Goal: Task Accomplishment & Management: Use online tool/utility

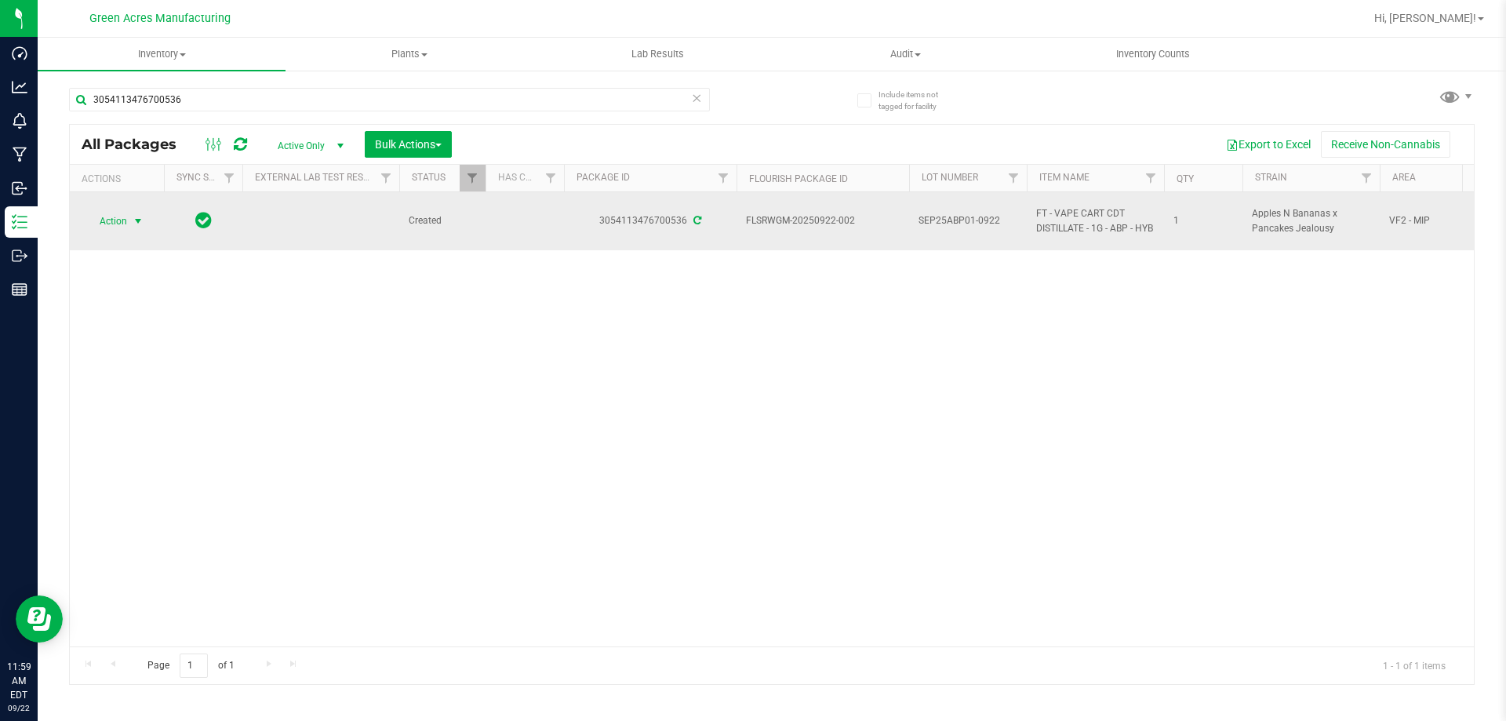
click at [101, 220] on span "Action" at bounding box center [107, 221] width 42 height 22
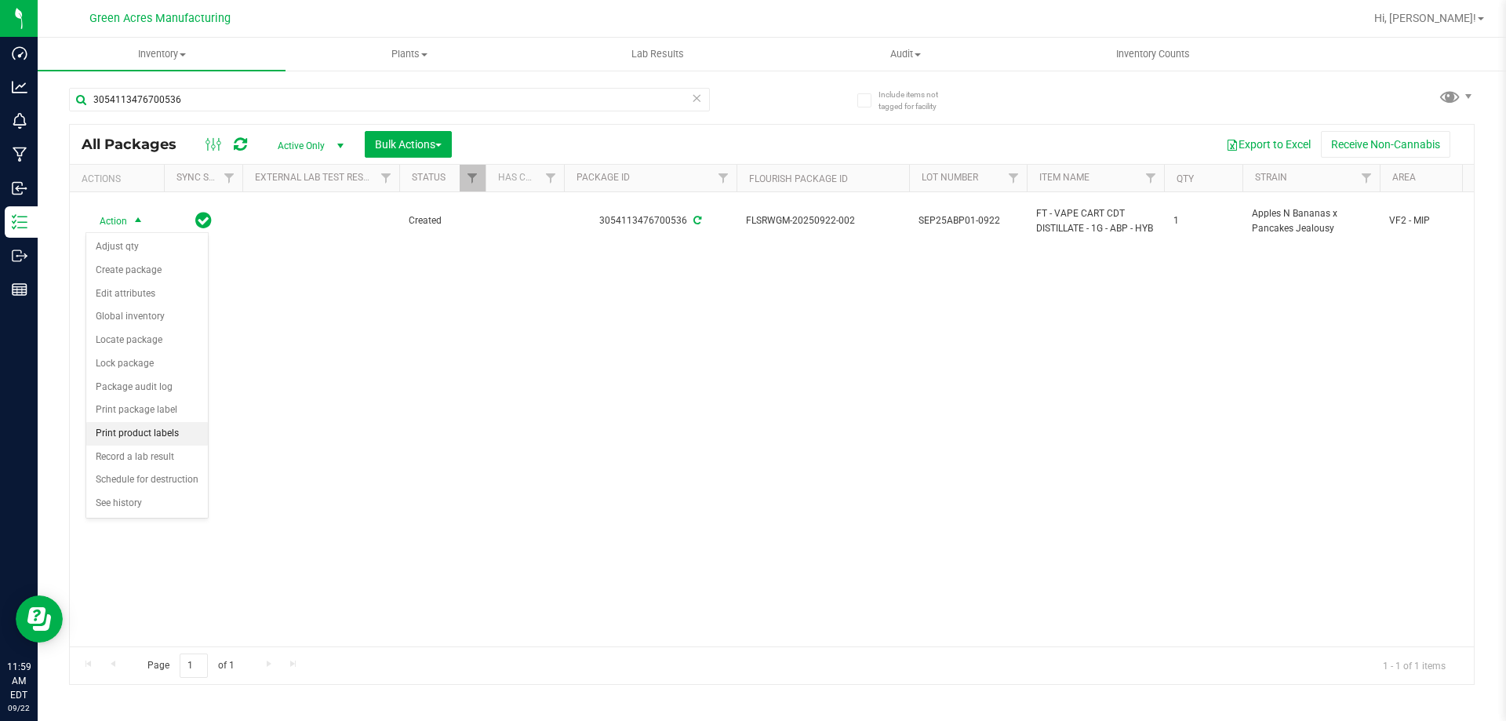
click at [168, 439] on li "Print product labels" at bounding box center [147, 434] width 122 height 24
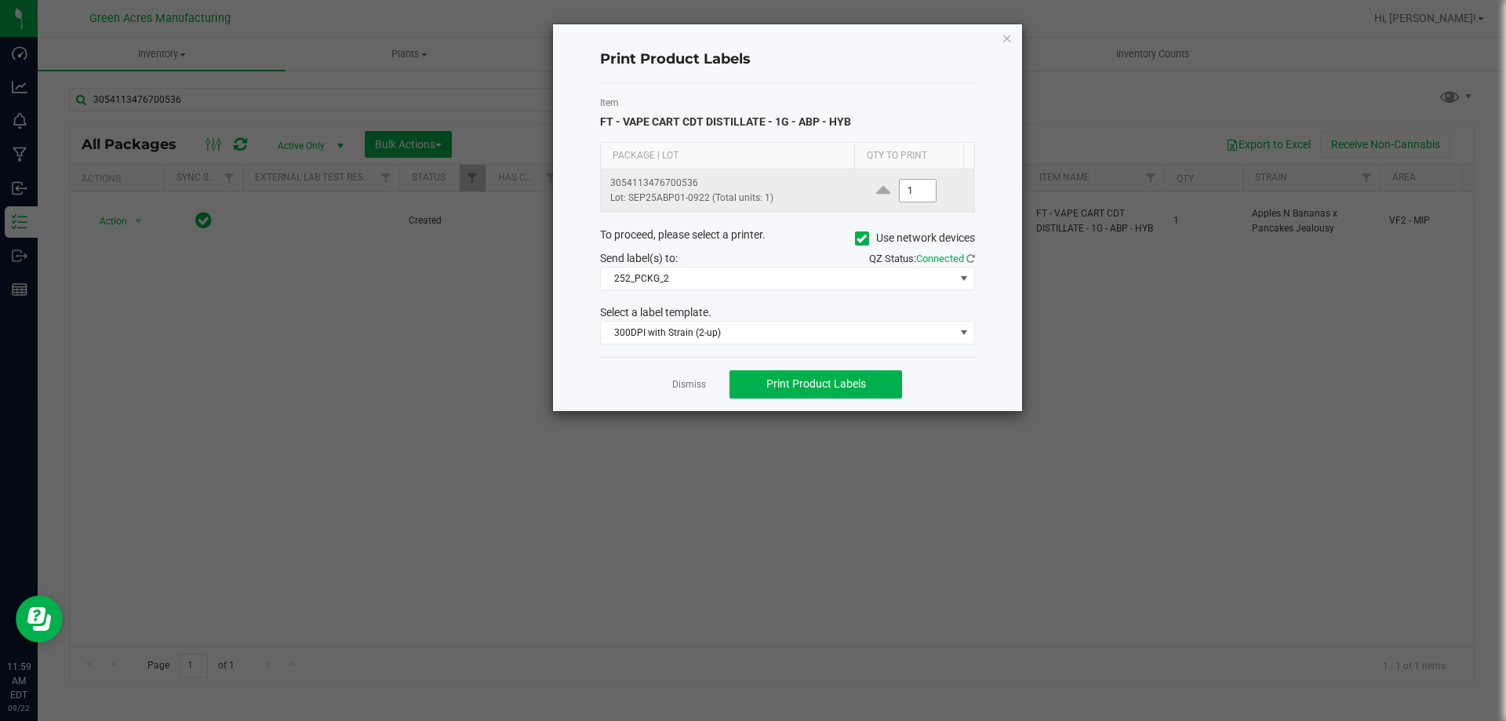
click at [904, 189] on input "1" at bounding box center [918, 191] width 36 height 22
type input "300"
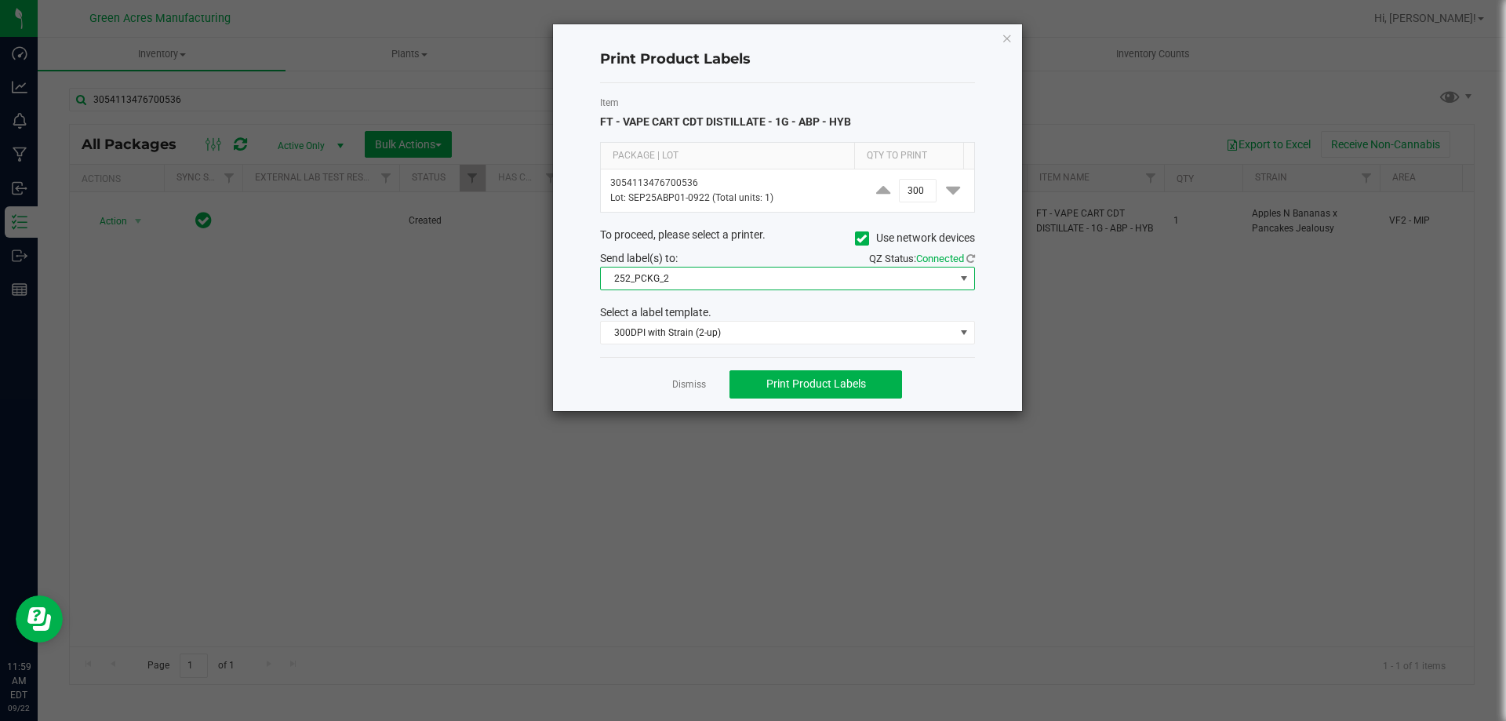
click at [878, 276] on span "252_PCKG_2" at bounding box center [778, 278] width 354 height 22
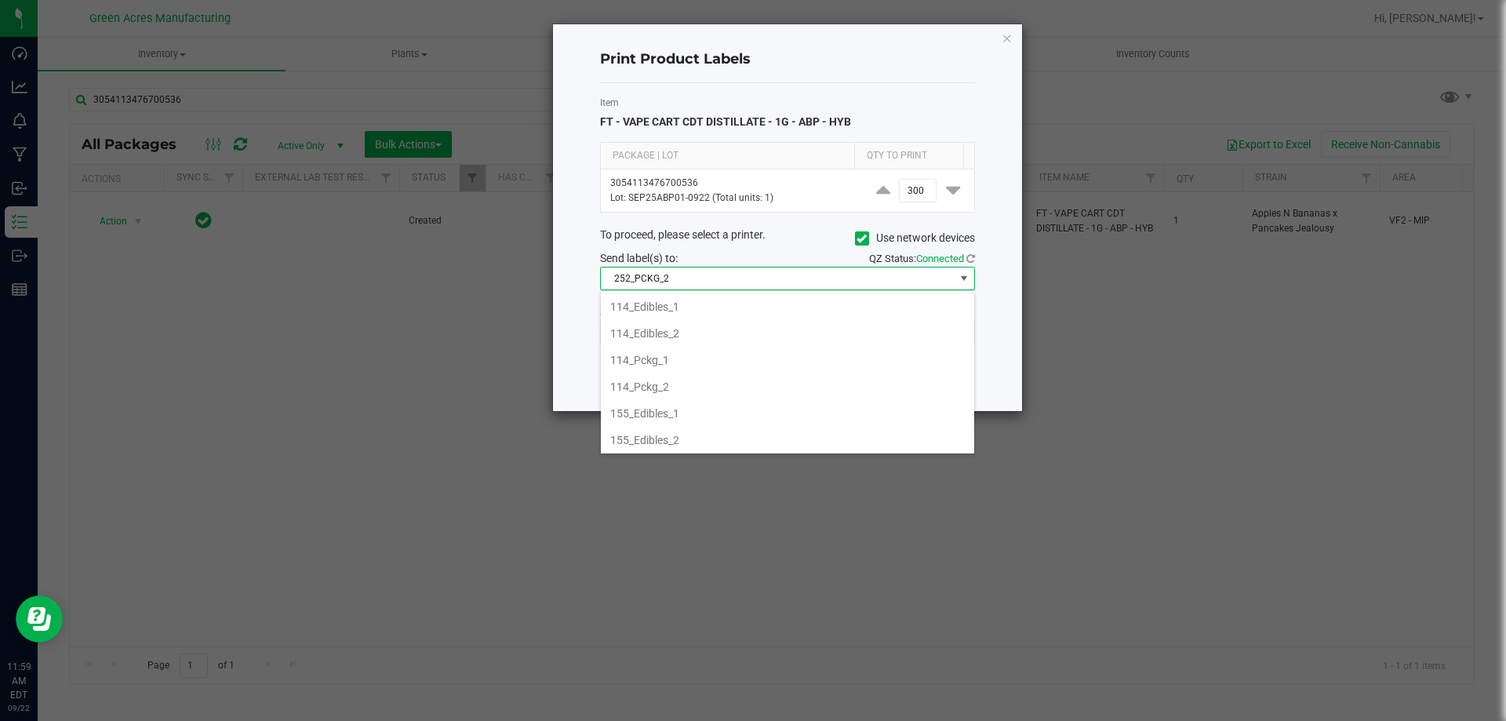
scroll to position [24, 375]
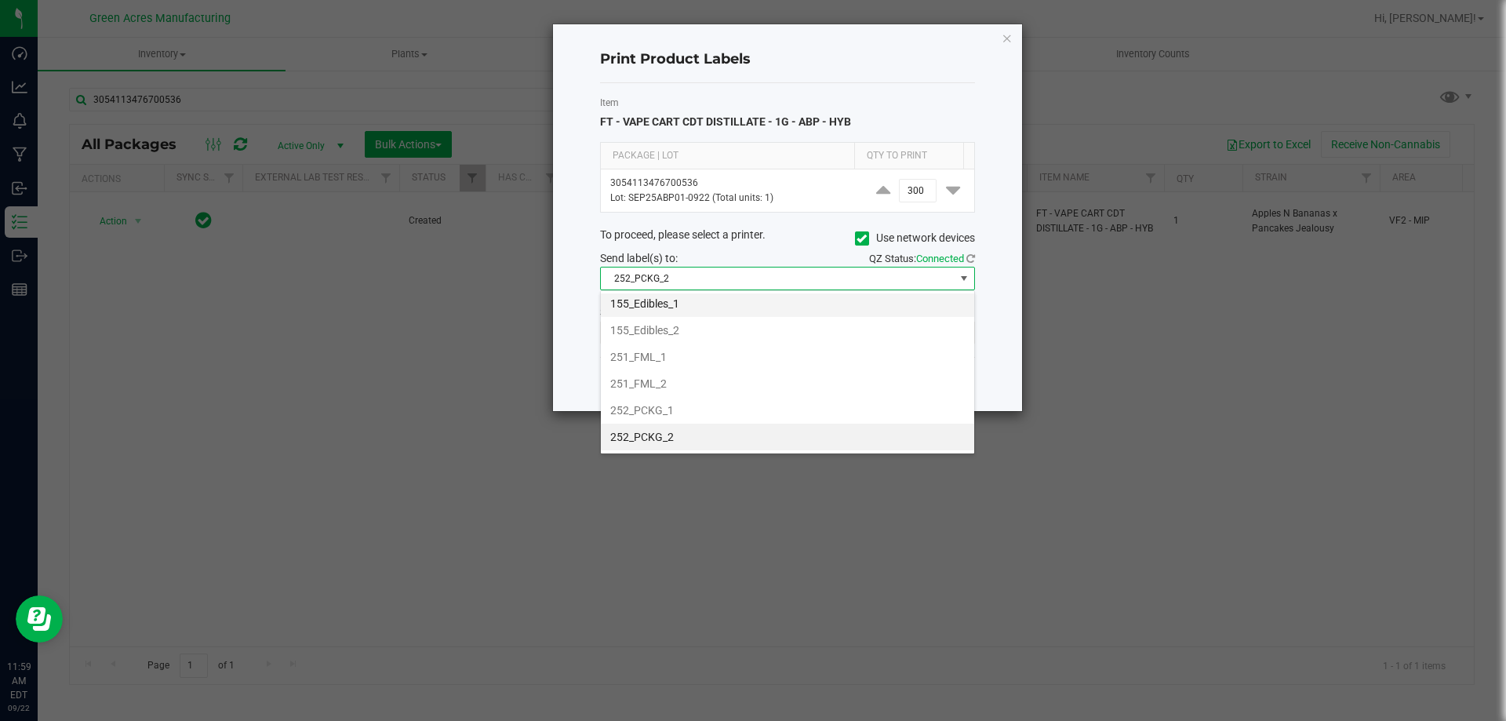
click at [861, 293] on li "155_Edibles_1" at bounding box center [787, 303] width 373 height 27
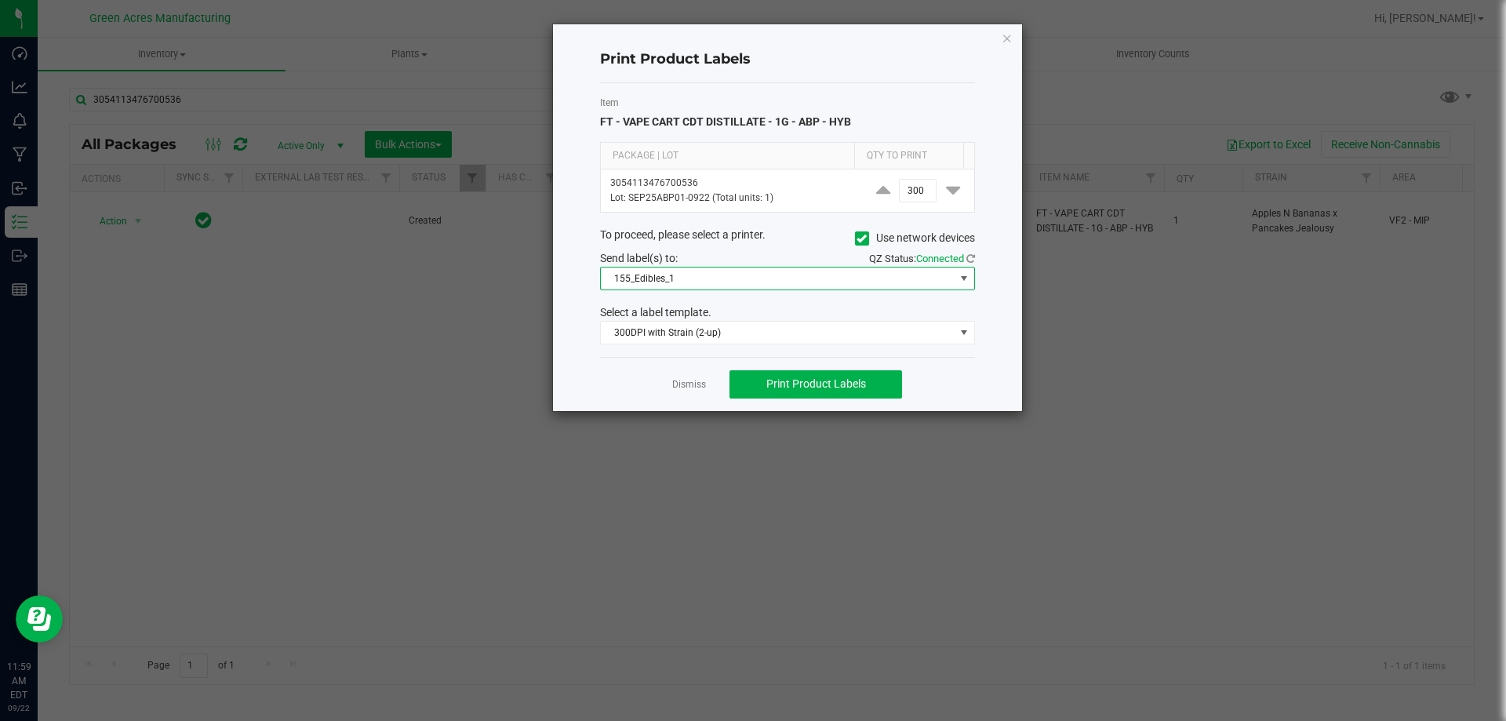
click at [866, 284] on span "155_Edibles_1" at bounding box center [778, 278] width 354 height 22
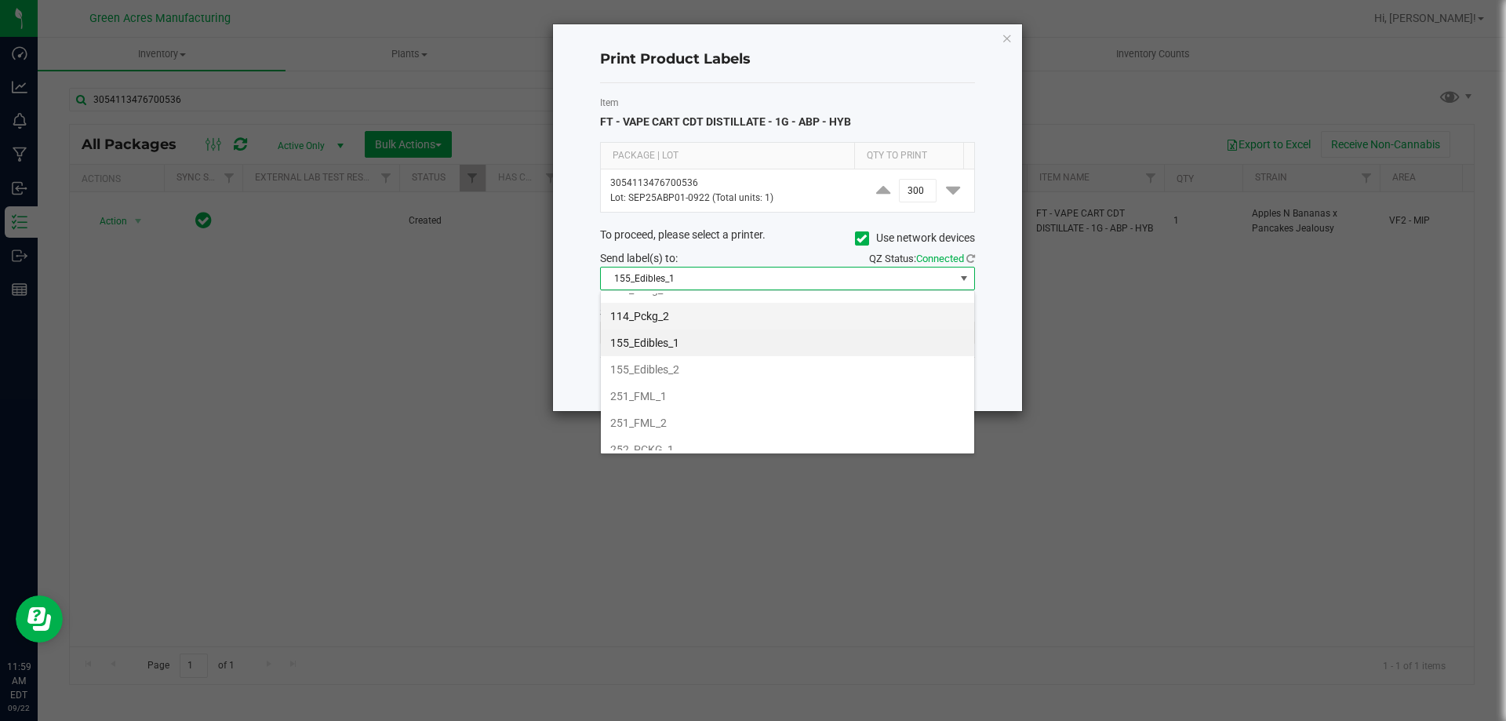
scroll to position [157, 0]
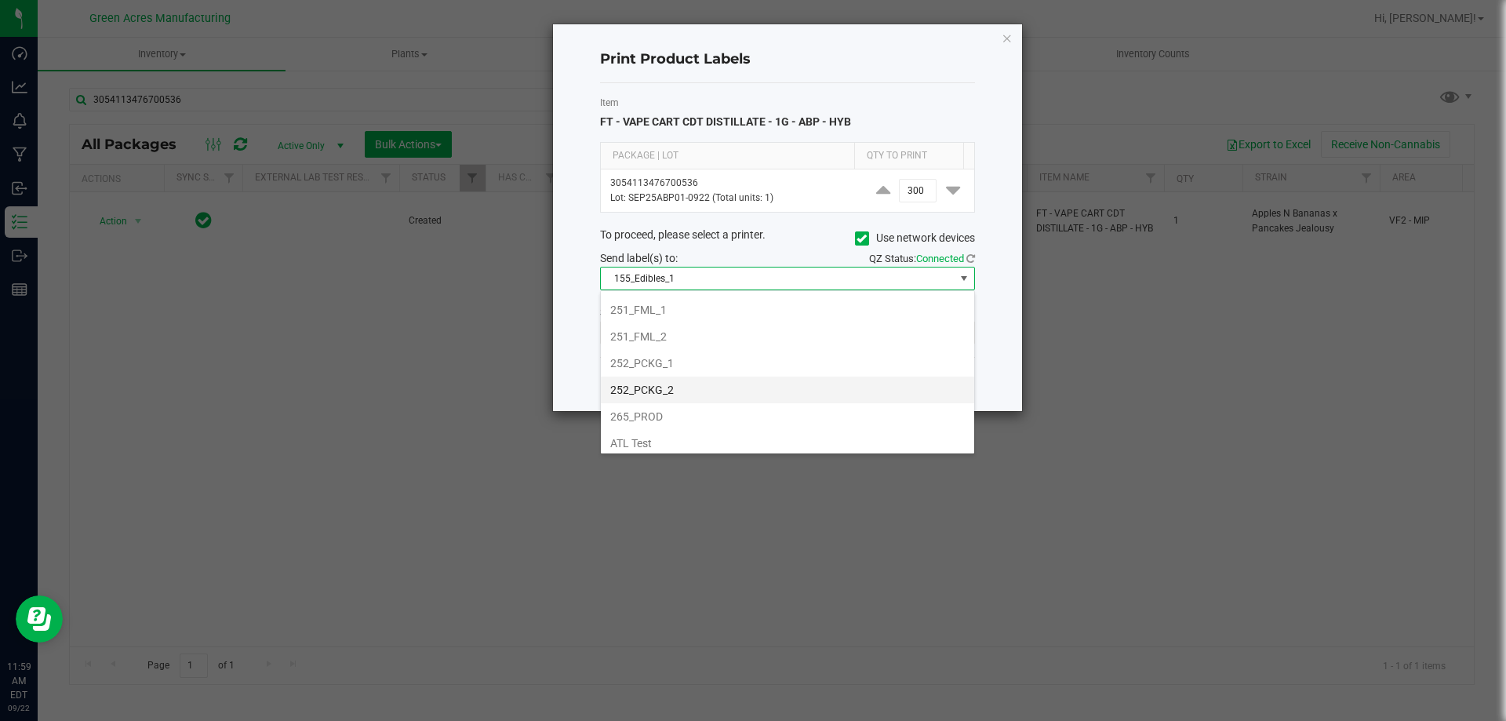
click at [802, 389] on li "252_PCKG_2" at bounding box center [787, 390] width 373 height 27
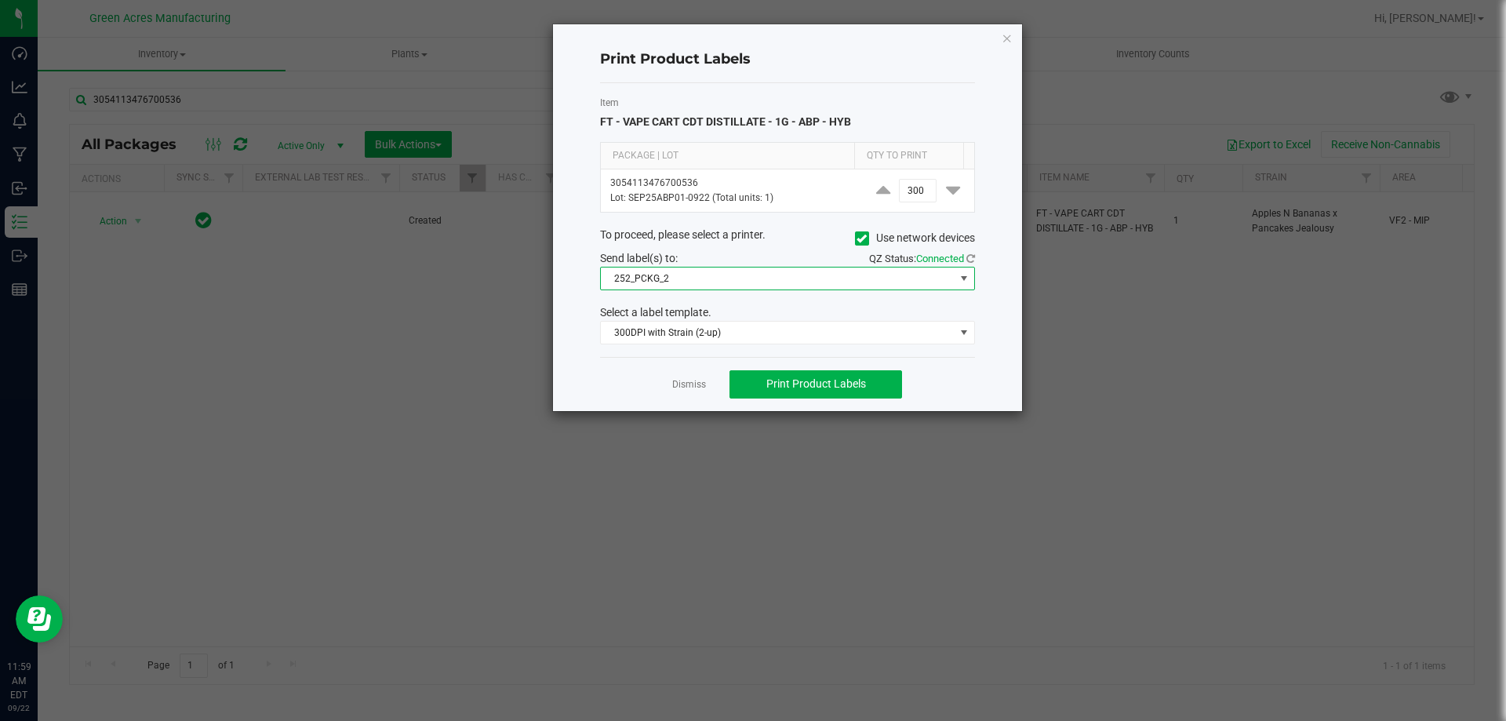
click at [840, 345] on div "Item FT - VAPE CART CDT DISTILLATE - 1G - ABP - HYB Package | Lot Qty to Print …" at bounding box center [787, 220] width 375 height 274
click at [843, 331] on span "300DPI with Strain (2-up)" at bounding box center [778, 333] width 354 height 22
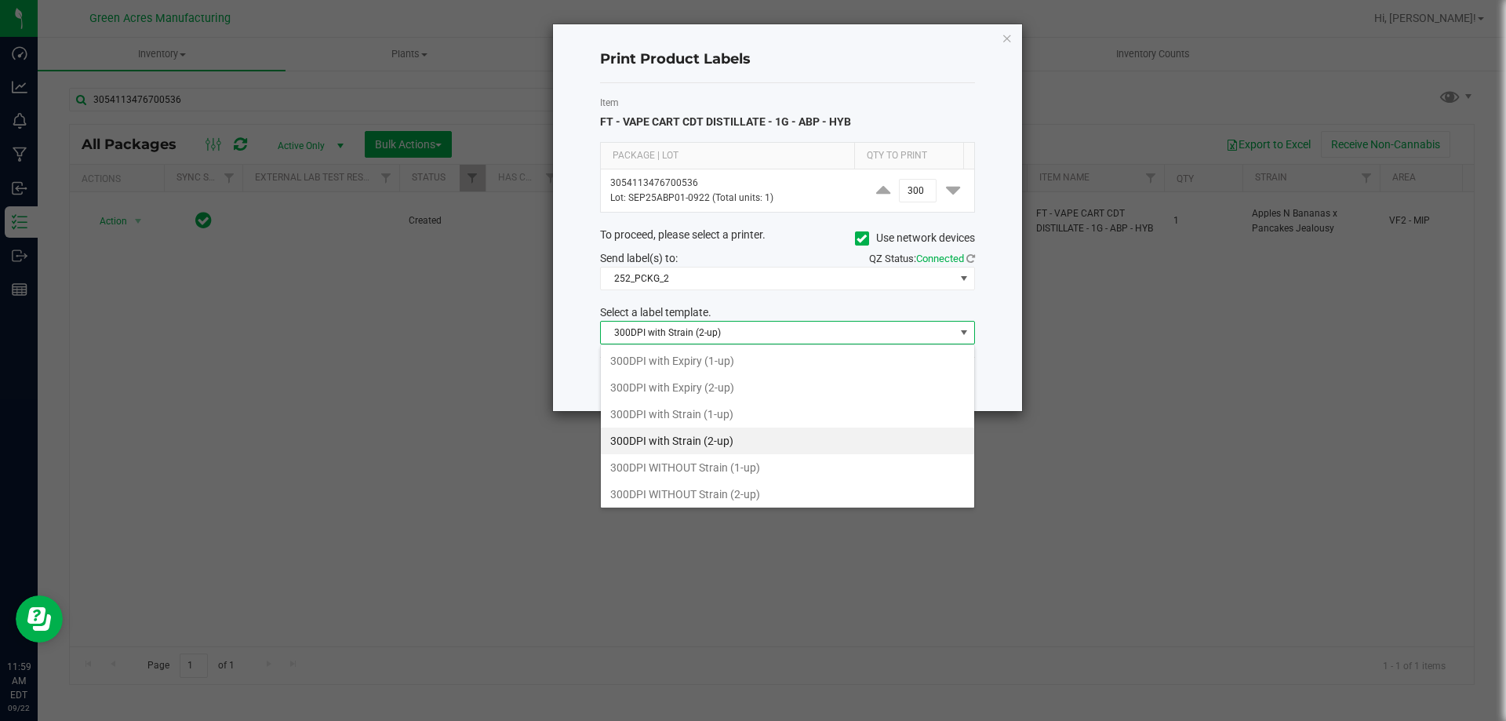
scroll to position [24, 375]
click at [814, 438] on li "300DPI with Strain (2-up)" at bounding box center [787, 441] width 373 height 27
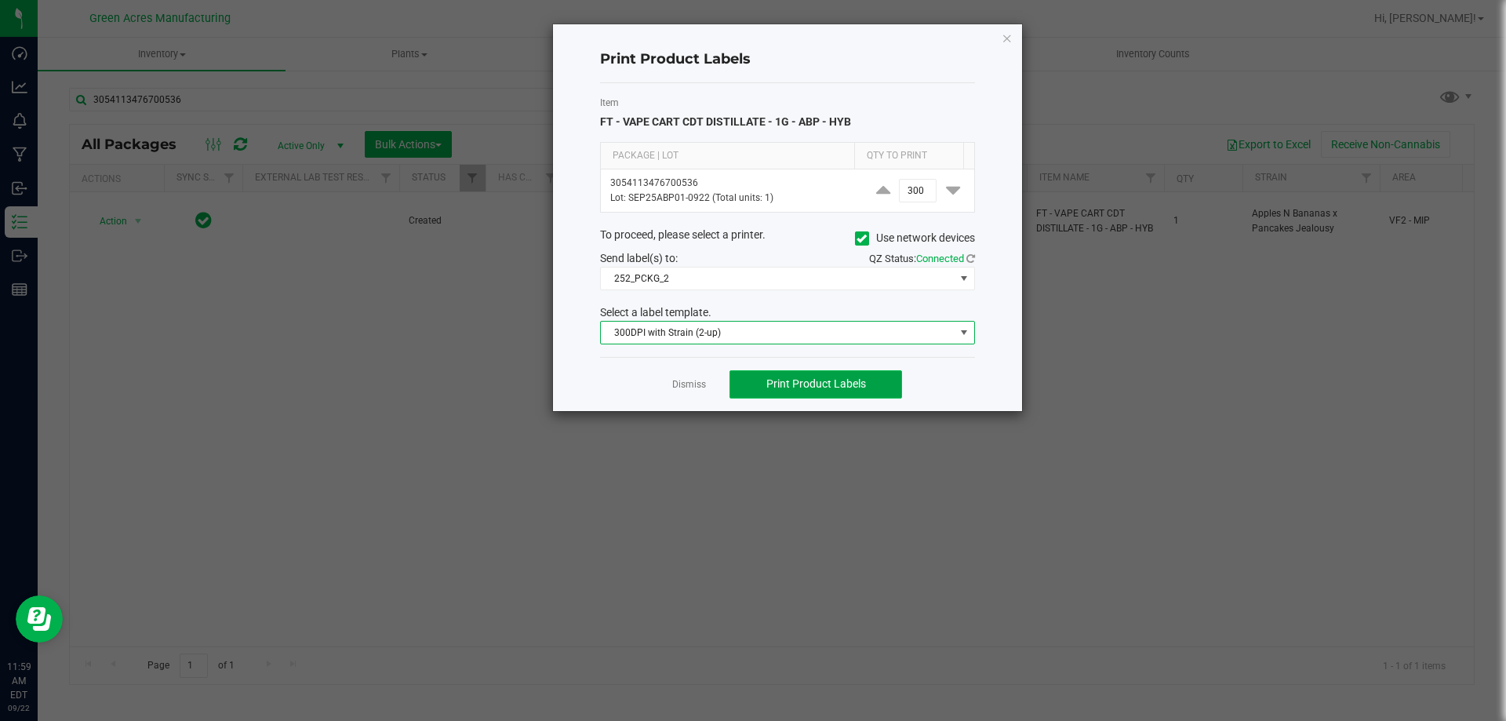
click at [839, 379] on span "Print Product Labels" at bounding box center [816, 383] width 100 height 13
